Goal: Transaction & Acquisition: Subscribe to service/newsletter

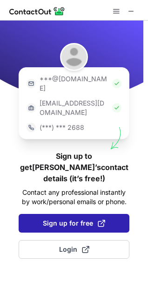
click at [67, 218] on span "Sign up for free" at bounding box center [74, 222] width 63 height 9
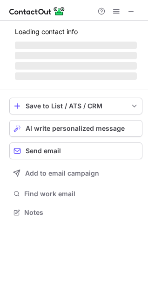
scroll to position [210, 148]
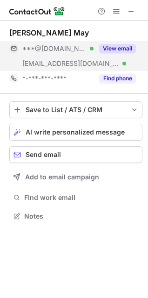
click at [124, 45] on button "View email" at bounding box center [117, 48] width 37 height 9
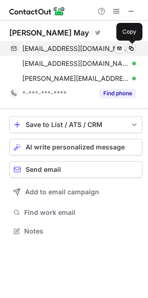
click at [134, 47] on span at bounding box center [131, 48] width 7 height 7
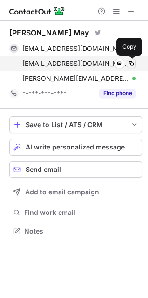
click at [131, 62] on span at bounding box center [131, 63] width 7 height 7
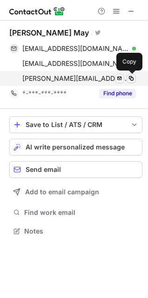
click at [133, 78] on span at bounding box center [131, 78] width 7 height 7
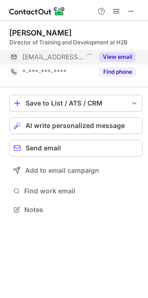
scroll to position [203, 148]
click at [121, 56] on button "View email" at bounding box center [117, 56] width 37 height 9
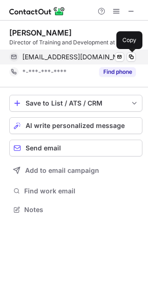
drag, startPoint x: 133, startPoint y: 55, endPoint x: 114, endPoint y: 54, distance: 18.3
click at [127, 55] on button at bounding box center [131, 56] width 9 height 9
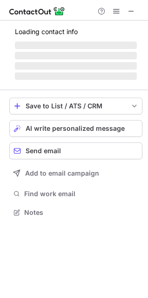
scroll to position [211, 148]
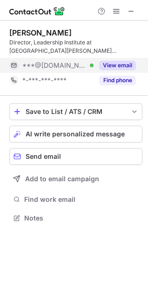
click at [121, 62] on button "View email" at bounding box center [117, 65] width 37 height 9
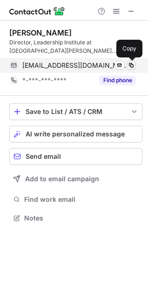
click at [134, 65] on span at bounding box center [131, 65] width 7 height 7
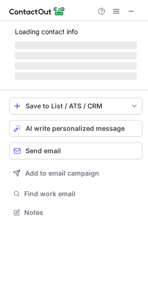
scroll to position [211, 148]
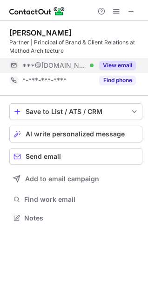
click at [120, 64] on button "View email" at bounding box center [117, 65] width 37 height 9
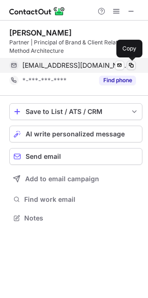
click at [132, 65] on span at bounding box center [131, 65] width 7 height 7
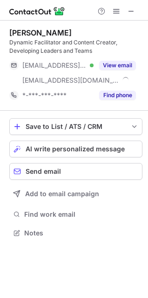
scroll to position [226, 148]
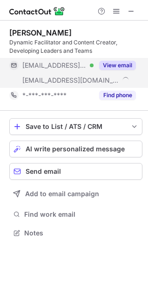
click at [126, 66] on button "View email" at bounding box center [117, 65] width 37 height 9
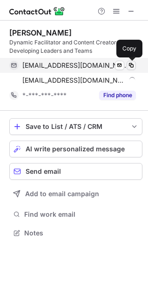
click at [129, 65] on span at bounding box center [131, 65] width 7 height 7
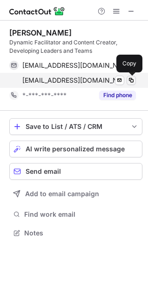
click at [132, 82] on span at bounding box center [131, 80] width 7 height 7
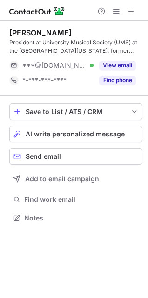
scroll to position [211, 148]
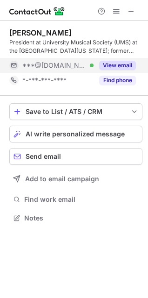
click at [122, 64] on button "View email" at bounding box center [117, 65] width 37 height 9
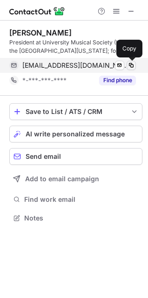
drag, startPoint x: 132, startPoint y: 64, endPoint x: 0, endPoint y: 42, distance: 133.9
click at [131, 64] on span at bounding box center [131, 65] width 7 height 7
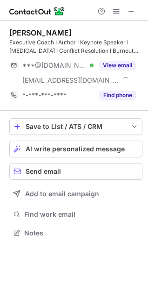
scroll to position [226, 148]
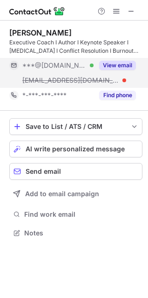
click at [129, 66] on button "View email" at bounding box center [117, 65] width 37 height 9
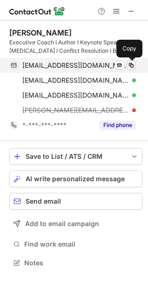
click at [132, 65] on span at bounding box center [131, 65] width 7 height 7
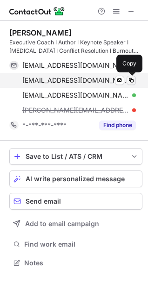
click at [131, 79] on span at bounding box center [131, 80] width 7 height 7
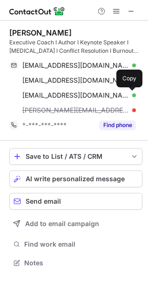
drag, startPoint x: 135, startPoint y: 95, endPoint x: 1, endPoint y: 60, distance: 138.4
click at [131, 91] on button at bounding box center [131, 95] width 9 height 9
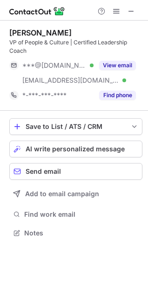
scroll to position [226, 148]
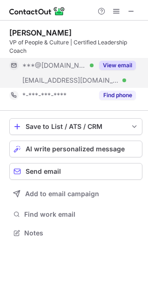
click at [130, 65] on button "View email" at bounding box center [117, 65] width 37 height 9
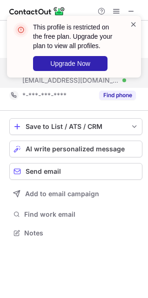
click at [134, 23] on span at bounding box center [133, 24] width 7 height 9
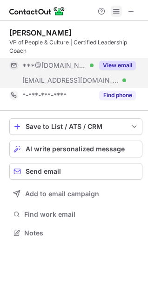
click at [115, 13] on span at bounding box center [116, 10] width 7 height 7
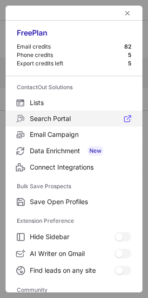
click at [124, 117] on span at bounding box center [127, 118] width 7 height 7
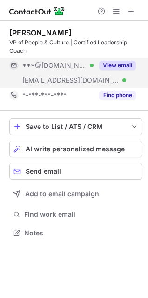
click at [123, 64] on button "View email" at bounding box center [117, 65] width 37 height 9
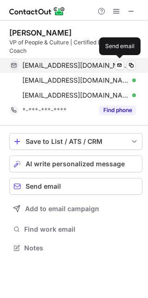
scroll to position [241, 148]
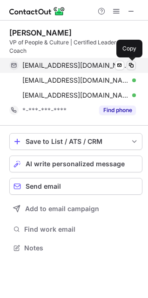
click at [132, 64] on span at bounding box center [131, 65] width 7 height 7
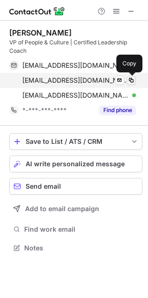
drag, startPoint x: 129, startPoint y: 77, endPoint x: 129, endPoint y: 83, distance: 5.1
click at [129, 79] on span at bounding box center [131, 80] width 7 height 7
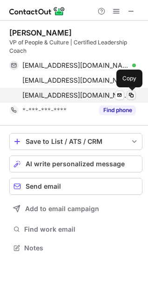
click at [130, 95] on span at bounding box center [131, 94] width 7 height 7
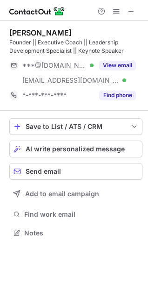
scroll to position [226, 148]
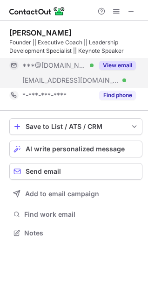
click at [121, 64] on button "View email" at bounding box center [117, 65] width 37 height 9
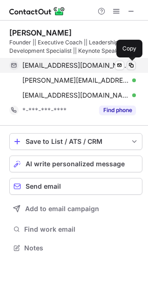
click at [131, 65] on span at bounding box center [131, 65] width 7 height 7
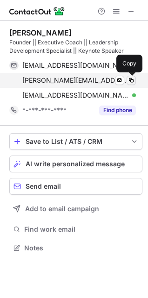
click at [134, 79] on span at bounding box center [131, 80] width 7 height 7
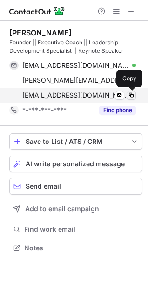
click at [130, 93] on span at bounding box center [131, 94] width 7 height 7
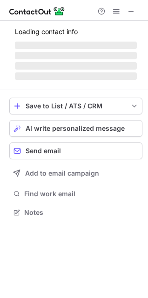
scroll to position [226, 148]
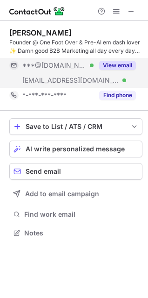
click at [123, 65] on button "View email" at bounding box center [117, 65] width 37 height 9
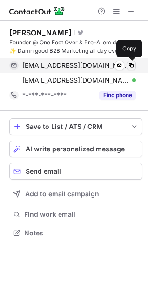
click at [132, 66] on span at bounding box center [131, 65] width 7 height 7
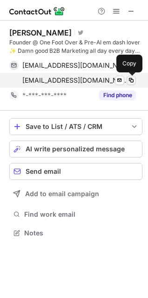
click at [132, 81] on span at bounding box center [131, 80] width 7 height 7
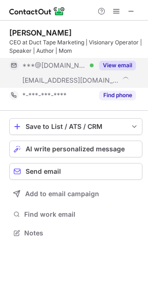
scroll to position [226, 148]
click at [119, 63] on button "View email" at bounding box center [117, 65] width 37 height 9
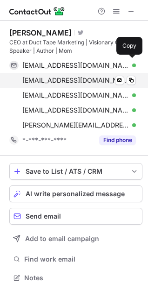
scroll to position [271, 148]
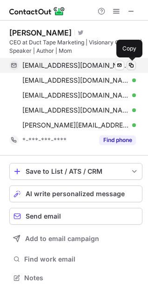
click at [134, 64] on span at bounding box center [131, 65] width 7 height 7
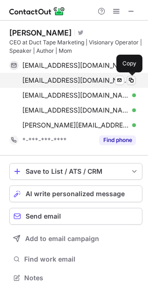
click at [132, 82] on span at bounding box center [131, 80] width 7 height 7
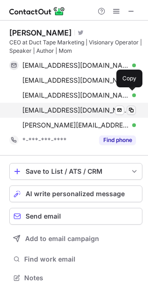
drag, startPoint x: 132, startPoint y: 93, endPoint x: 130, endPoint y: 106, distance: 13.6
click at [132, 94] on span at bounding box center [131, 94] width 7 height 7
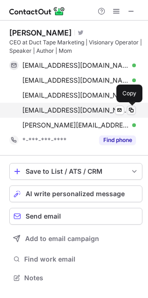
click at [131, 108] on span at bounding box center [131, 109] width 7 height 7
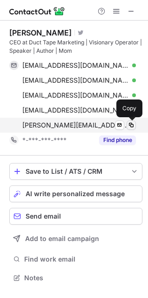
click at [131, 124] on span at bounding box center [131, 124] width 7 height 7
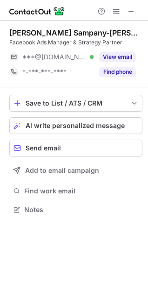
scroll to position [203, 148]
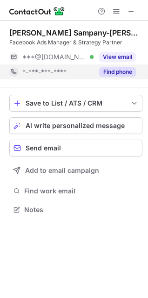
scroll to position [203, 148]
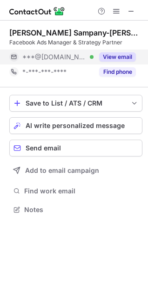
click at [121, 56] on button "View email" at bounding box center [117, 56] width 37 height 9
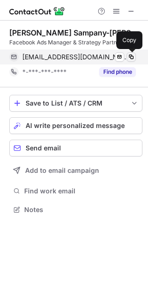
drag, startPoint x: 132, startPoint y: 58, endPoint x: 4, endPoint y: 40, distance: 129.2
click at [132, 57] on span at bounding box center [131, 56] width 7 height 7
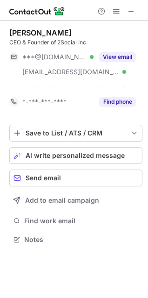
scroll to position [218, 148]
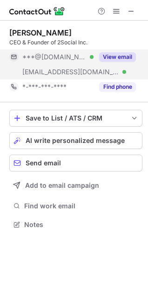
click at [109, 55] on button "View email" at bounding box center [117, 56] width 37 height 9
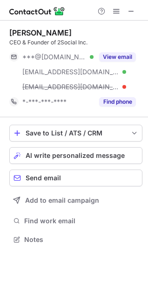
scroll to position [233, 148]
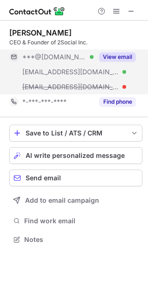
click at [125, 55] on button "View email" at bounding box center [117, 56] width 37 height 9
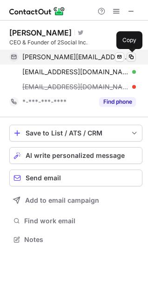
click at [134, 56] on span at bounding box center [131, 56] width 7 height 7
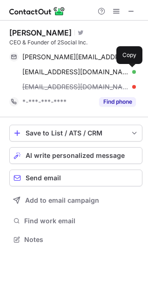
drag, startPoint x: 132, startPoint y: 70, endPoint x: 28, endPoint y: 49, distance: 105.8
click at [131, 70] on span at bounding box center [131, 71] width 7 height 7
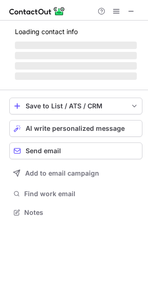
scroll to position [226, 148]
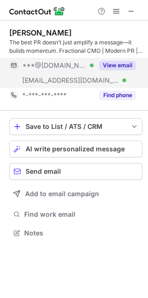
click at [113, 64] on button "View email" at bounding box center [117, 65] width 37 height 9
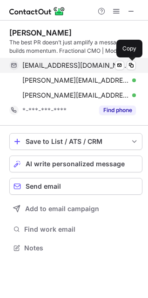
drag, startPoint x: 131, startPoint y: 65, endPoint x: 129, endPoint y: 71, distance: 6.5
click at [131, 66] on span at bounding box center [131, 65] width 7 height 7
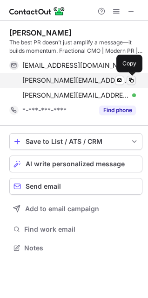
click at [131, 79] on span at bounding box center [131, 80] width 7 height 7
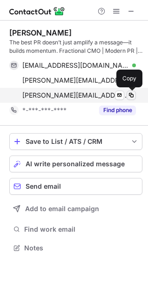
click at [132, 95] on span at bounding box center [131, 94] width 7 height 7
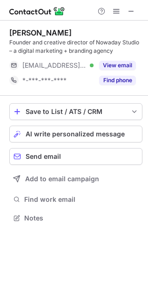
scroll to position [211, 148]
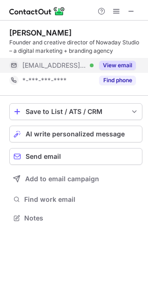
click at [116, 63] on button "View email" at bounding box center [117, 65] width 37 height 9
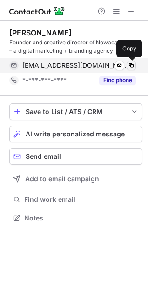
drag, startPoint x: 134, startPoint y: 64, endPoint x: 25, endPoint y: 48, distance: 110.0
click at [134, 64] on span at bounding box center [131, 65] width 7 height 7
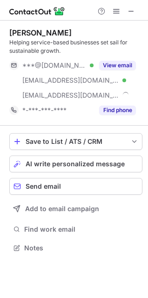
scroll to position [241, 148]
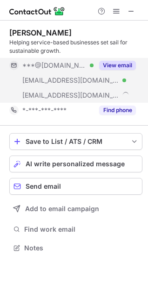
click at [119, 65] on button "View email" at bounding box center [117, 65] width 37 height 9
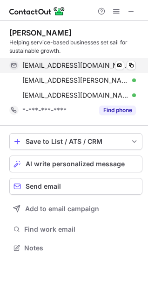
click at [132, 59] on div "[EMAIL_ADDRESS][DOMAIN_NAME] Verified Send email Copy" at bounding box center [72, 65] width 127 height 15
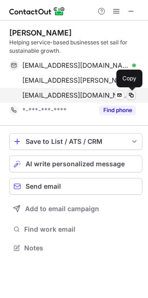
click at [131, 97] on span at bounding box center [131, 94] width 7 height 7
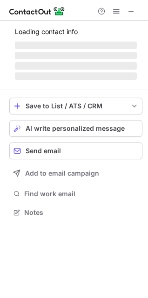
scroll to position [211, 148]
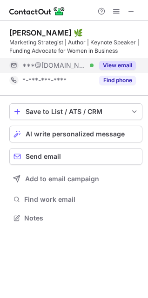
click at [112, 67] on button "View email" at bounding box center [117, 65] width 37 height 9
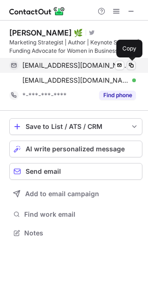
click at [131, 63] on span at bounding box center [131, 65] width 7 height 7
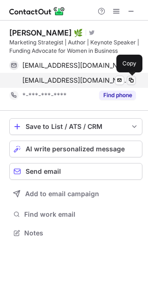
click at [133, 81] on span at bounding box center [131, 80] width 7 height 7
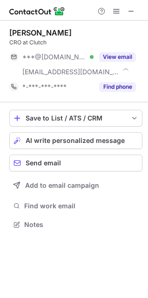
scroll to position [218, 148]
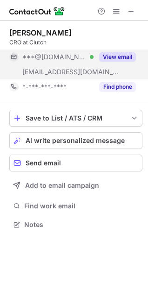
click at [116, 60] on button "View email" at bounding box center [117, 56] width 37 height 9
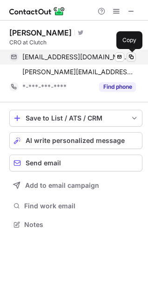
click at [134, 56] on span at bounding box center [131, 56] width 7 height 7
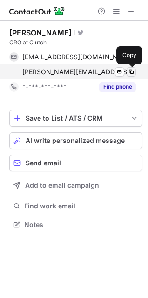
click at [130, 70] on span at bounding box center [131, 71] width 7 height 7
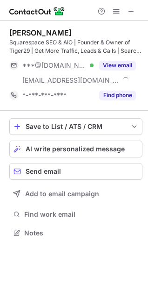
scroll to position [226, 148]
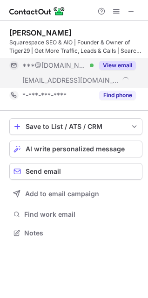
click at [124, 67] on button "View email" at bounding box center [117, 65] width 37 height 9
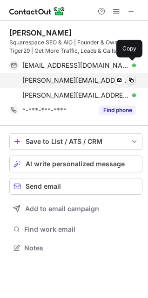
drag, startPoint x: 136, startPoint y: 64, endPoint x: 132, endPoint y: 78, distance: 14.6
click at [135, 64] on button at bounding box center [131, 65] width 9 height 9
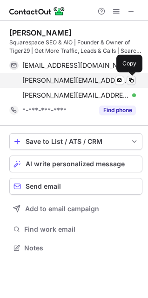
click at [134, 80] on span at bounding box center [131, 80] width 7 height 7
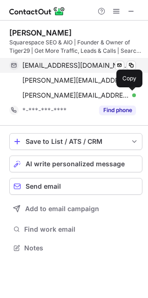
drag, startPoint x: 134, startPoint y: 94, endPoint x: 36, endPoint y: 69, distance: 100.4
click at [133, 92] on span at bounding box center [131, 94] width 7 height 7
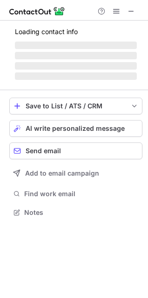
scroll to position [218, 148]
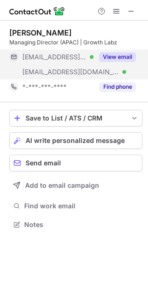
click at [111, 56] on button "View email" at bounding box center [117, 56] width 37 height 9
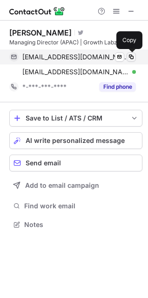
click at [131, 57] on span at bounding box center [131, 56] width 7 height 7
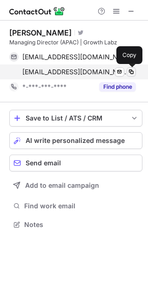
drag, startPoint x: 131, startPoint y: 71, endPoint x: 25, endPoint y: 48, distance: 108.1
click at [130, 71] on span at bounding box center [131, 71] width 7 height 7
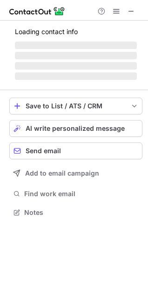
scroll to position [226, 148]
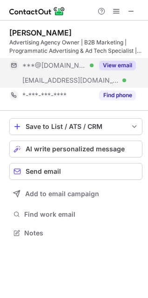
click at [118, 66] on button "View email" at bounding box center [117, 65] width 37 height 9
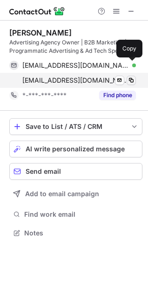
drag, startPoint x: 132, startPoint y: 63, endPoint x: 130, endPoint y: 77, distance: 13.7
click at [132, 64] on span at bounding box center [131, 65] width 7 height 7
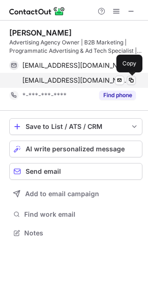
click at [131, 79] on span at bounding box center [131, 80] width 7 height 7
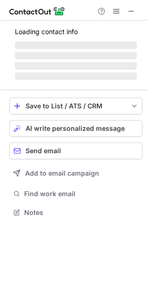
scroll to position [211, 148]
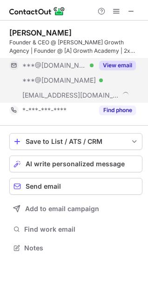
click at [127, 66] on button "View email" at bounding box center [117, 65] width 37 height 9
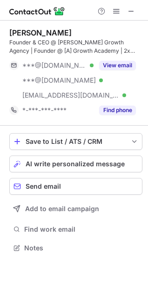
click at [121, 63] on button "View email" at bounding box center [117, 65] width 37 height 9
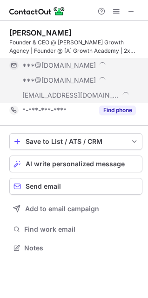
scroll to position [256, 148]
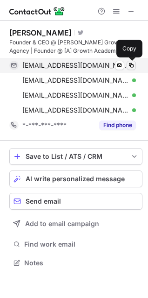
click at [133, 63] on span at bounding box center [131, 65] width 7 height 7
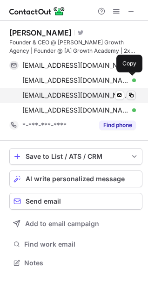
drag, startPoint x: 133, startPoint y: 78, endPoint x: 132, endPoint y: 96, distance: 17.8
click at [133, 78] on span at bounding box center [131, 80] width 7 height 7
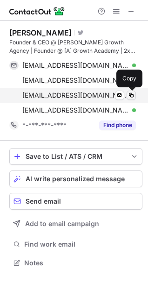
click at [132, 96] on span at bounding box center [131, 94] width 7 height 7
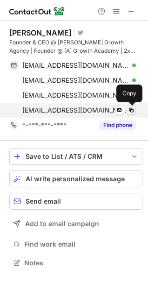
click at [132, 109] on span at bounding box center [131, 109] width 7 height 7
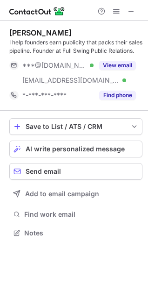
scroll to position [226, 148]
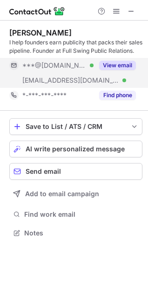
click at [119, 63] on button "View email" at bounding box center [117, 65] width 37 height 9
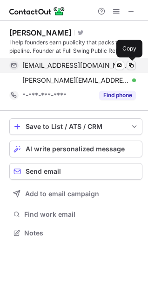
click at [132, 64] on span at bounding box center [131, 65] width 7 height 7
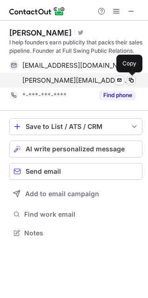
click at [132, 79] on span at bounding box center [131, 80] width 7 height 7
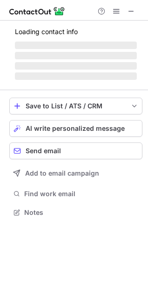
scroll to position [218, 148]
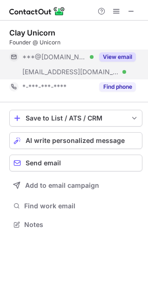
click at [119, 52] on button "View email" at bounding box center [117, 56] width 37 height 9
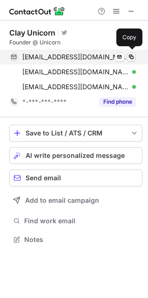
scroll to position [233, 148]
click at [134, 57] on span at bounding box center [131, 56] width 7 height 7
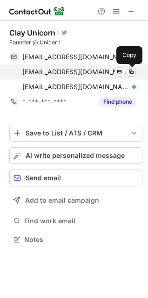
click at [133, 71] on span at bounding box center [131, 71] width 7 height 7
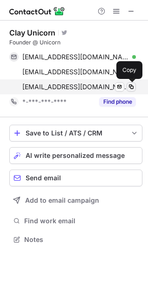
click at [132, 85] on span at bounding box center [131, 86] width 7 height 7
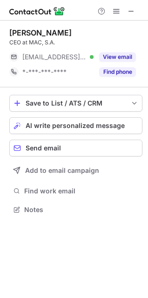
scroll to position [203, 148]
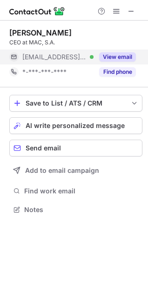
click at [119, 53] on button "View email" at bounding box center [117, 56] width 37 height 9
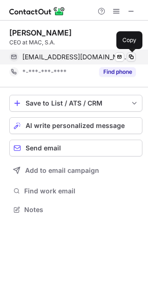
click at [134, 56] on span at bounding box center [131, 56] width 7 height 7
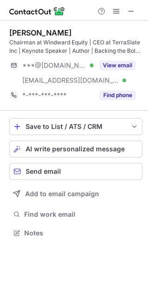
scroll to position [226, 148]
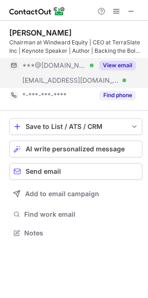
click at [127, 62] on button "View email" at bounding box center [117, 65] width 37 height 9
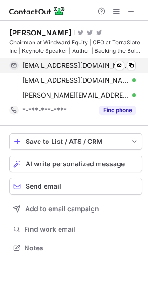
scroll to position [241, 148]
click at [133, 66] on span at bounding box center [131, 65] width 7 height 7
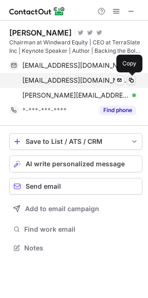
click at [131, 80] on span at bounding box center [131, 80] width 7 height 7
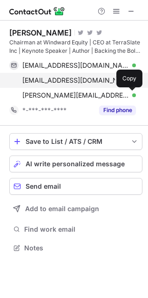
drag, startPoint x: 132, startPoint y: 96, endPoint x: 26, endPoint y: 74, distance: 108.2
click at [132, 95] on span at bounding box center [131, 94] width 7 height 7
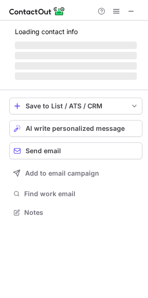
scroll to position [241, 148]
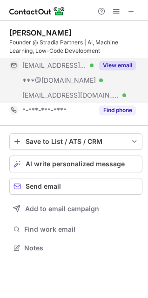
click at [126, 64] on button "View email" at bounding box center [117, 65] width 37 height 9
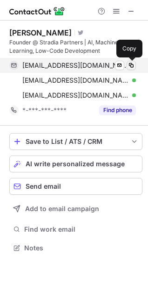
click at [133, 64] on span at bounding box center [131, 65] width 7 height 7
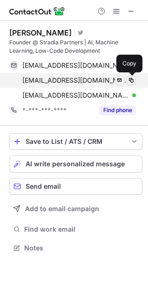
click at [134, 80] on span at bounding box center [131, 80] width 7 height 7
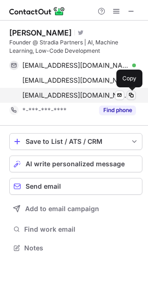
click at [132, 97] on span at bounding box center [131, 94] width 7 height 7
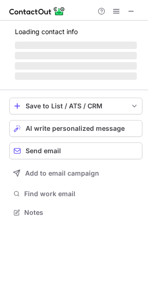
scroll to position [226, 148]
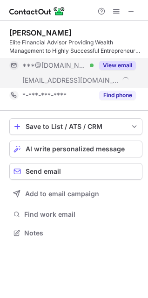
click at [129, 64] on button "View email" at bounding box center [117, 65] width 37 height 9
click at [118, 63] on button "View email" at bounding box center [117, 65] width 37 height 9
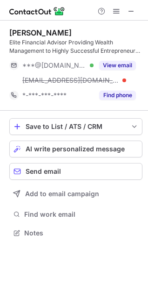
click at [115, 63] on button "View email" at bounding box center [117, 65] width 37 height 9
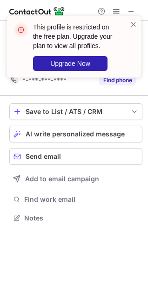
scroll to position [211, 148]
click at [134, 23] on span at bounding box center [133, 24] width 7 height 9
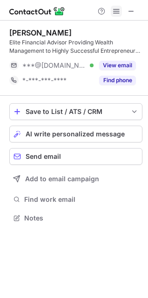
click at [118, 11] on span at bounding box center [116, 10] width 7 height 7
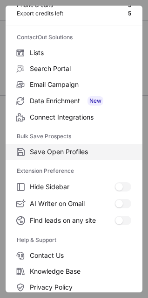
scroll to position [91, 0]
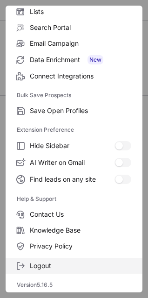
click at [40, 264] on span "Logout" at bounding box center [81, 265] width 102 height 8
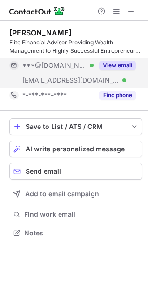
scroll to position [226, 148]
click at [127, 66] on button "View email" at bounding box center [117, 65] width 37 height 9
click at [124, 63] on button "View email" at bounding box center [117, 65] width 37 height 9
